Goal: Task Accomplishment & Management: Complete application form

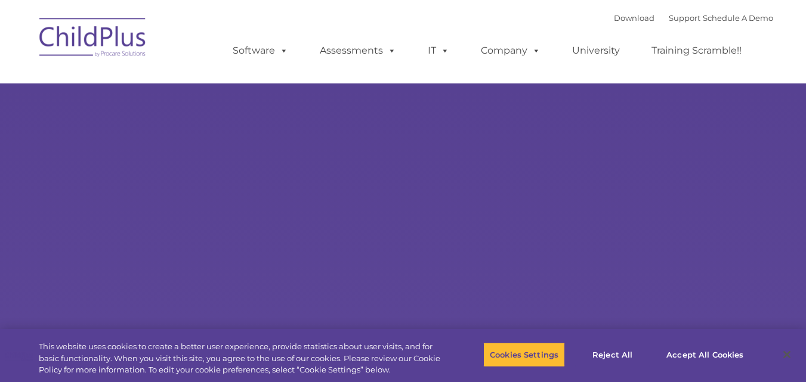
select select "MEDIUM"
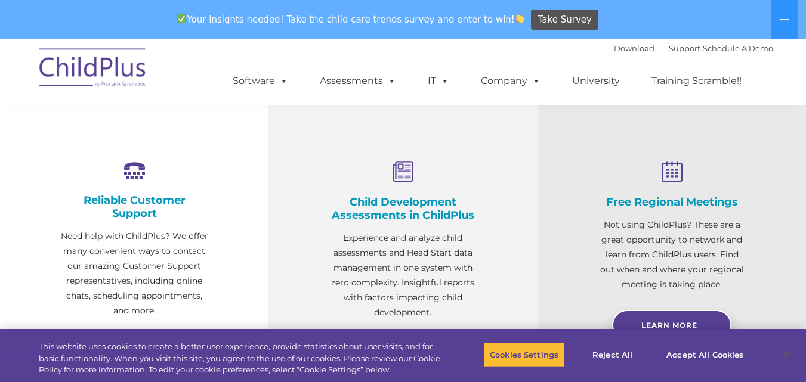
scroll to position [418, 0]
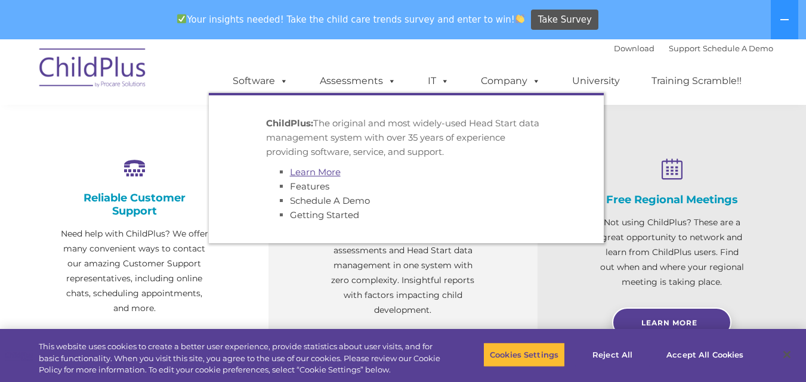
click at [317, 170] on link "Learn More" at bounding box center [315, 171] width 51 height 11
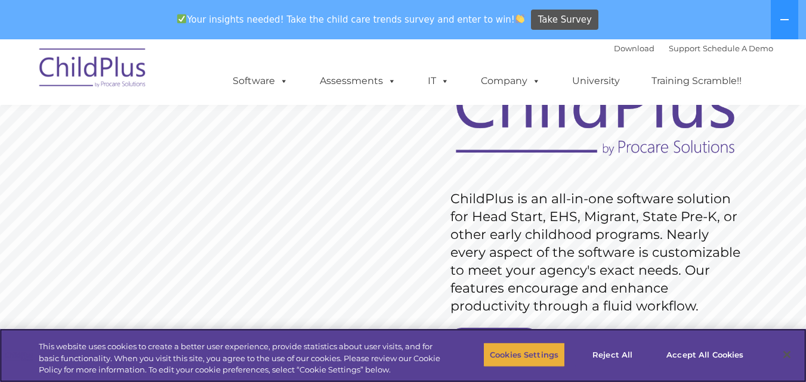
scroll to position [119, 0]
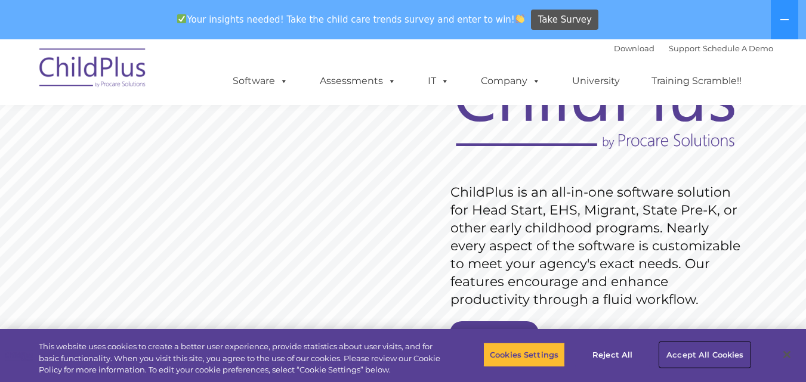
click at [701, 354] on button "Accept All Cookies" at bounding box center [705, 354] width 90 height 25
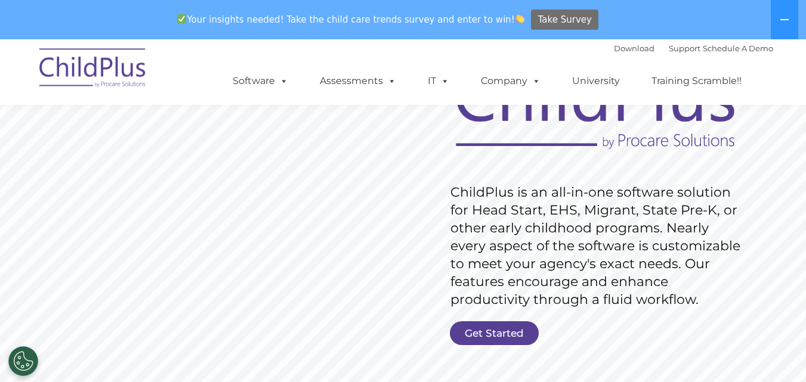
click at [538, 21] on span "Take Survey" at bounding box center [565, 20] width 54 height 21
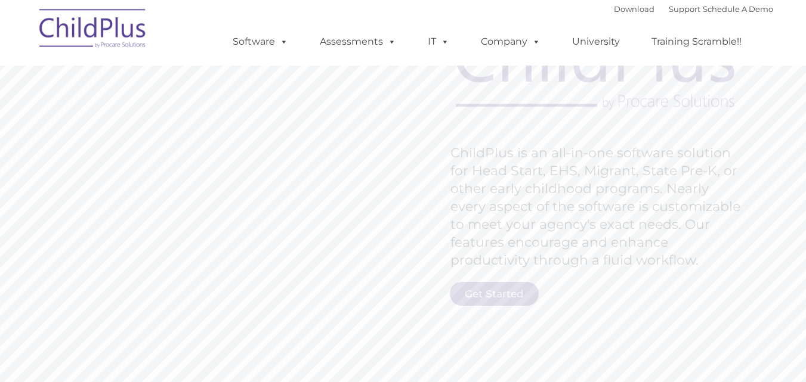
scroll to position [119, 0]
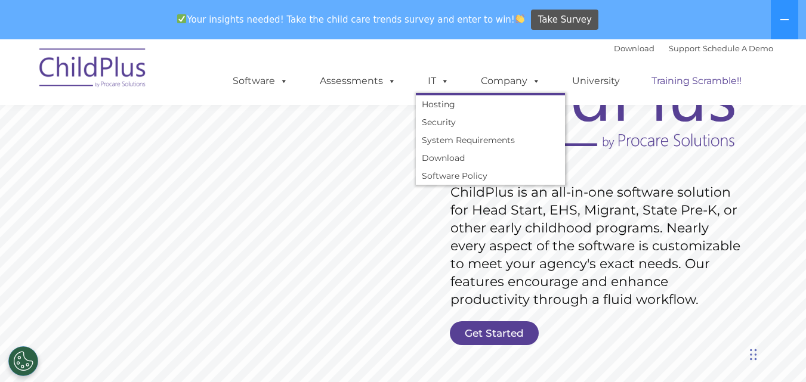
click at [685, 90] on link "Training Scramble!!" at bounding box center [696, 81] width 114 height 24
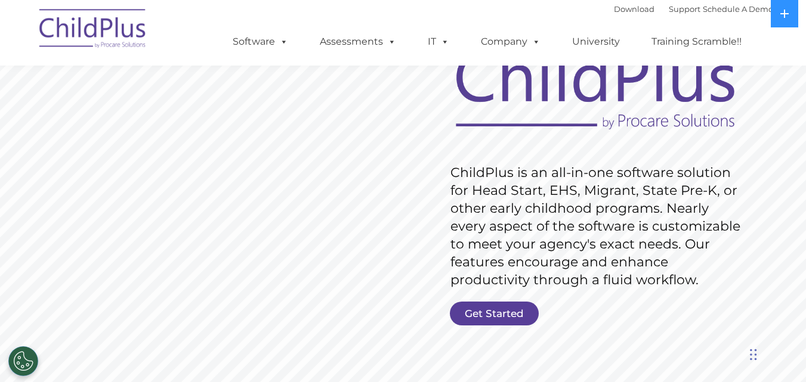
scroll to position [100, 0]
click at [502, 311] on link "Get Started" at bounding box center [494, 313] width 89 height 24
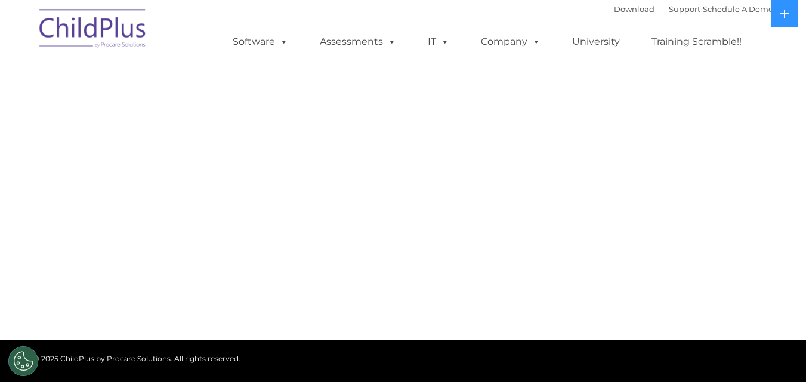
select select "MEDIUM"
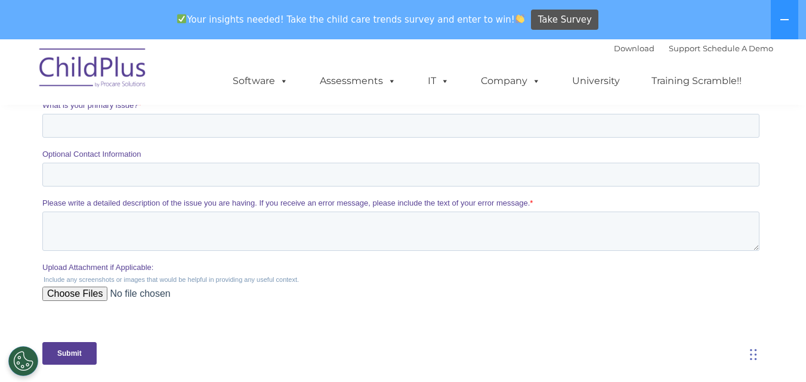
scroll to position [477, 0]
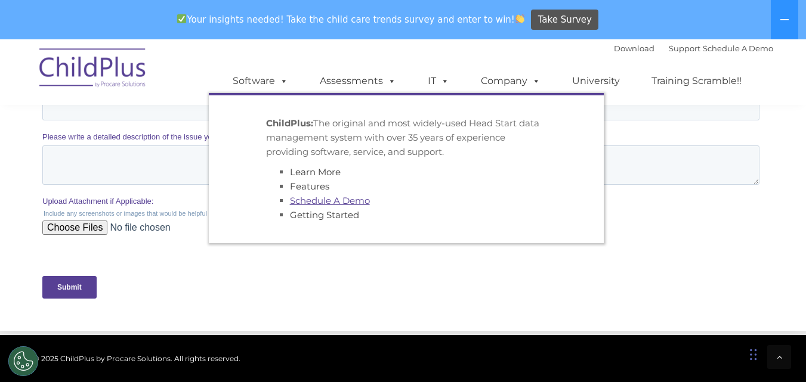
click at [307, 198] on link "Schedule A Demo" at bounding box center [330, 200] width 80 height 11
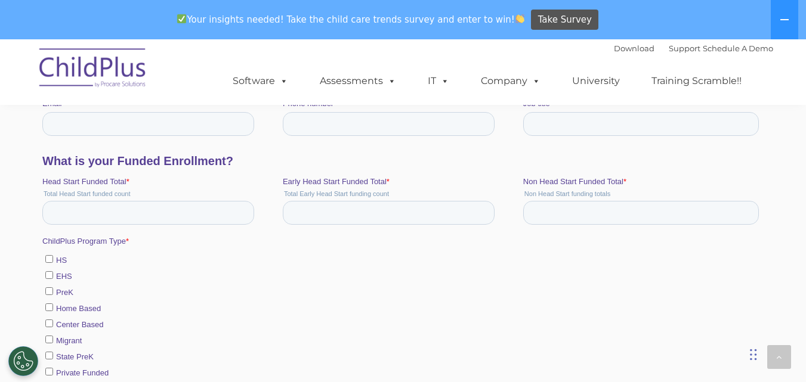
scroll to position [477, 0]
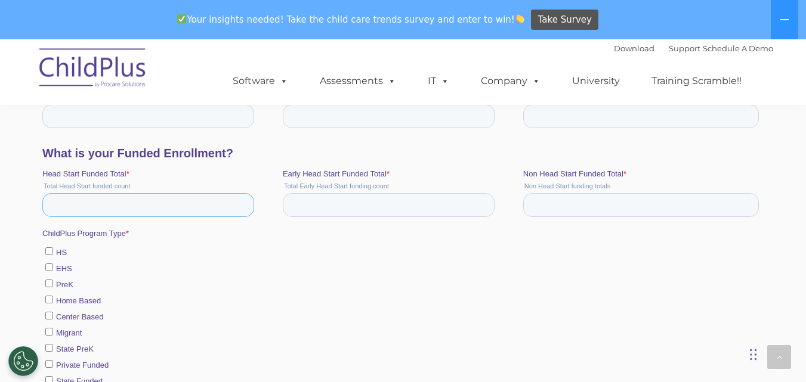
click at [128, 206] on input "Head Start Funded Total *" at bounding box center [148, 205] width 212 height 24
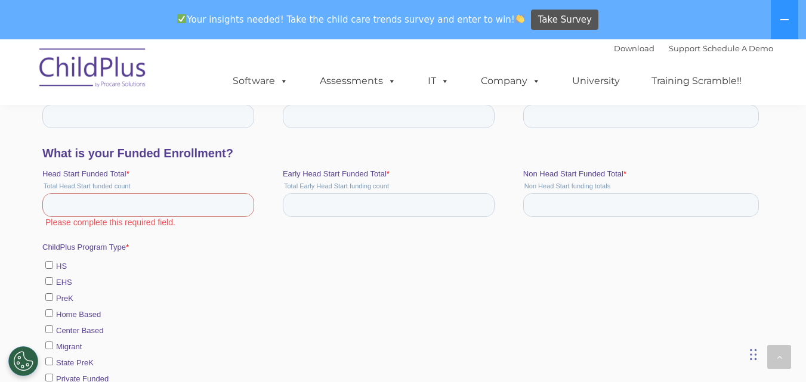
click at [442, 246] on div "ChildPlus Program Type * HS EHS PreK Home Based Center Based Migrant State PreK…" at bounding box center [403, 329] width 722 height 175
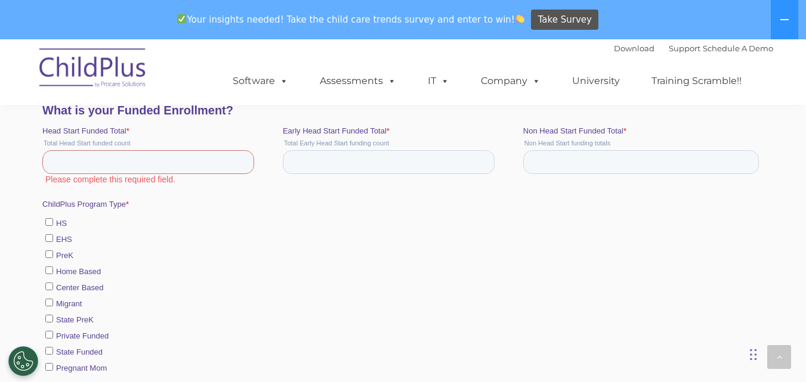
scroll to position [537, 0]
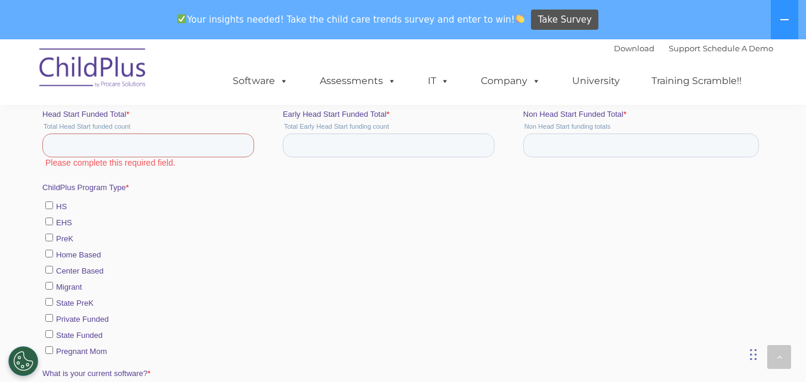
click at [289, 258] on label "Home Based" at bounding box center [402, 254] width 714 height 13
click at [52, 258] on input "Home Based" at bounding box center [49, 254] width 8 height 8
click at [282, 255] on label "Home Based" at bounding box center [402, 254] width 714 height 13
click at [52, 255] on input "Home Based" at bounding box center [49, 254] width 8 height 8
checkbox input "false"
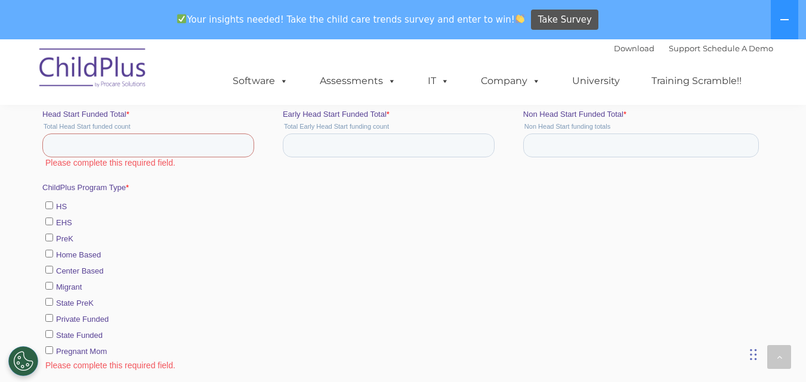
click at [50, 203] on input "HS" at bounding box center [49, 206] width 8 height 8
checkbox input "true"
click at [45, 221] on input "EHS" at bounding box center [49, 222] width 8 height 8
checkbox input "true"
click at [51, 243] on label "PreK" at bounding box center [402, 238] width 714 height 13
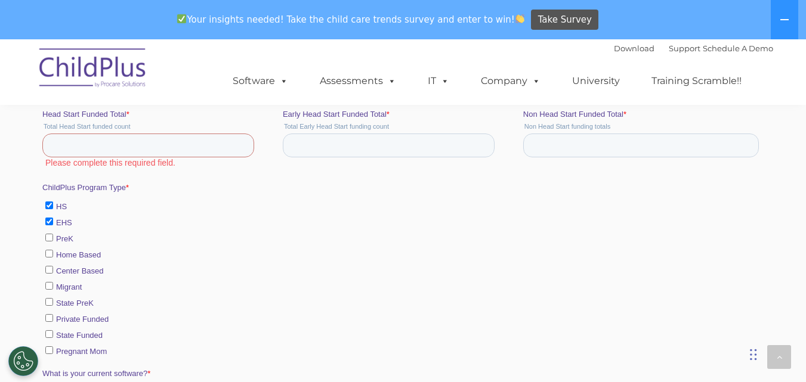
click at [51, 242] on input "PreK" at bounding box center [49, 238] width 8 height 8
checkbox input "true"
click at [50, 250] on input "Home Based" at bounding box center [49, 254] width 8 height 8
checkbox input "true"
click at [45, 268] on input "Center Based" at bounding box center [49, 270] width 8 height 8
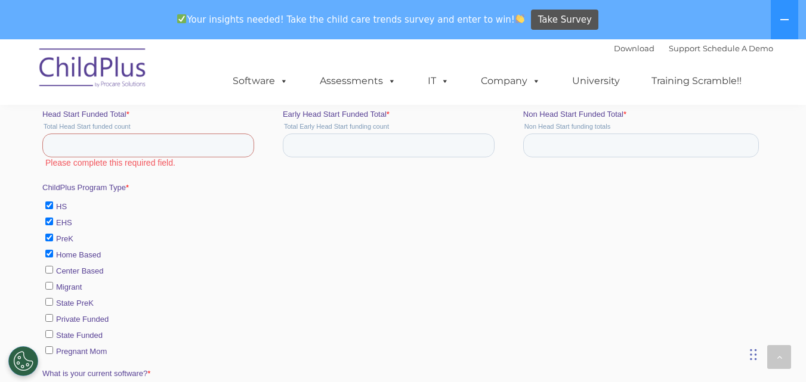
checkbox input "true"
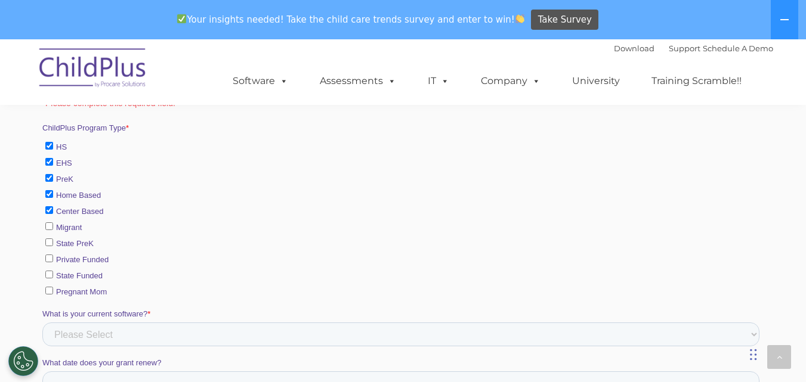
click at [50, 255] on input "Private Funded" at bounding box center [49, 259] width 8 height 8
checkbox input "true"
click at [48, 291] on input "Pregnant Mom" at bounding box center [49, 291] width 8 height 8
checkbox input "true"
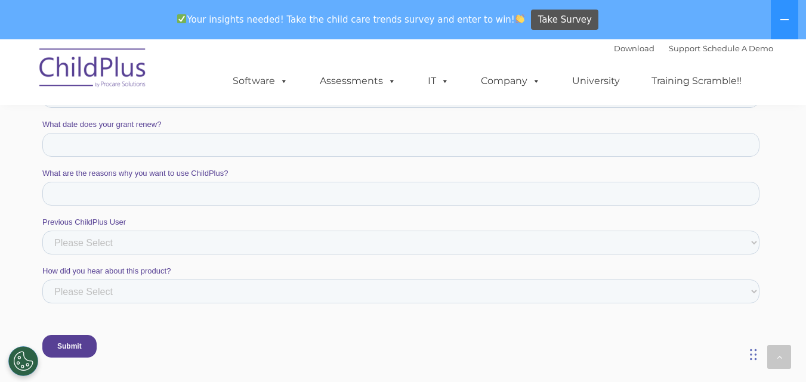
scroll to position [895, 0]
